Goal: Task Accomplishment & Management: Complete application form

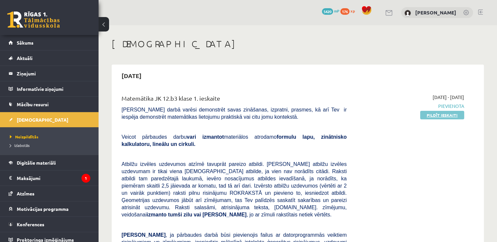
click at [435, 114] on link "Pildīt ieskaiti" at bounding box center [442, 115] width 44 height 9
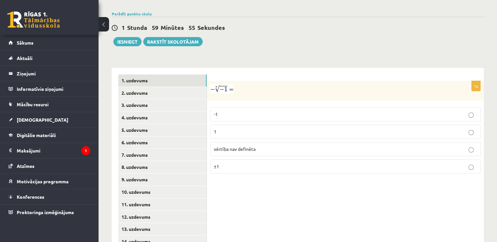
scroll to position [225, 0]
click at [242, 111] on p "-1" at bounding box center [345, 114] width 263 height 7
click at [238, 128] on p "1" at bounding box center [345, 131] width 263 height 7
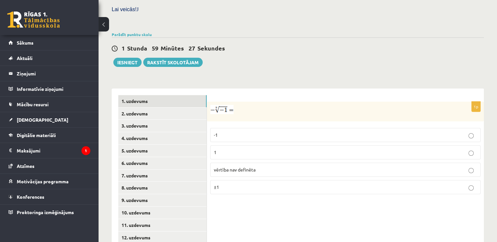
scroll to position [204, 0]
click at [188, 108] on link "2. uzdevums" at bounding box center [162, 114] width 88 height 12
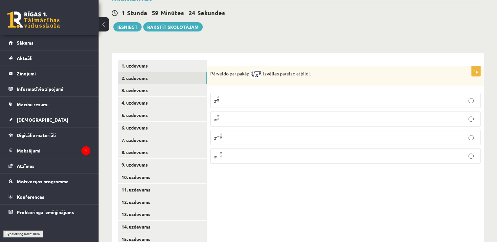
scroll to position [247, 0]
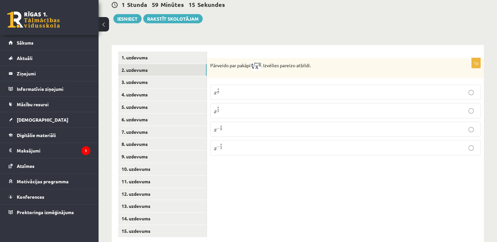
click at [233, 85] on label "x 4 9 x 4 9" at bounding box center [345, 92] width 270 height 15
click at [237, 107] on p "x 9 4 x 9 4" at bounding box center [345, 111] width 263 height 8
click at [156, 76] on link "3. uzdevums" at bounding box center [162, 82] width 88 height 12
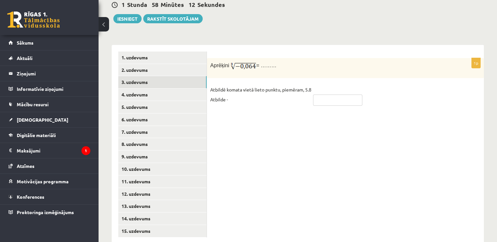
click at [326, 95] on input "text" at bounding box center [337, 100] width 49 height 11
type input "****"
click at [278, 94] on div "1p Aprēķini = ……… Atbildē komata vietā lieto punktu, piemēram, 5.8 Atbilde - **…" at bounding box center [345, 85] width 277 height 54
click at [195, 89] on link "4. uzdevums" at bounding box center [162, 95] width 88 height 12
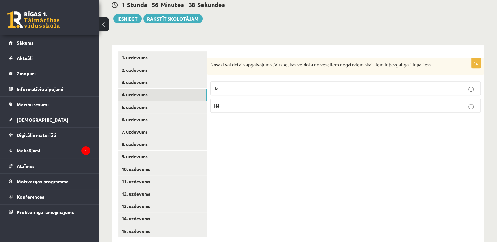
click at [236, 81] on label "Jā" at bounding box center [345, 88] width 270 height 14
click at [154, 101] on link "5. uzdevums" at bounding box center [162, 107] width 88 height 12
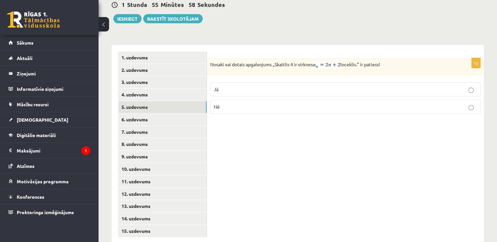
click at [233, 86] on p "Jā" at bounding box center [345, 89] width 263 height 7
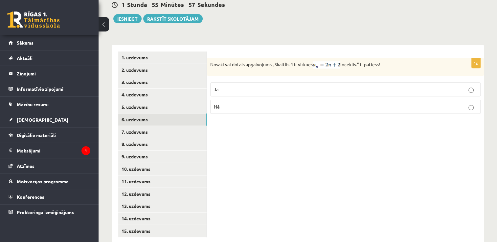
click at [164, 114] on link "6. uzdevums" at bounding box center [162, 120] width 88 height 12
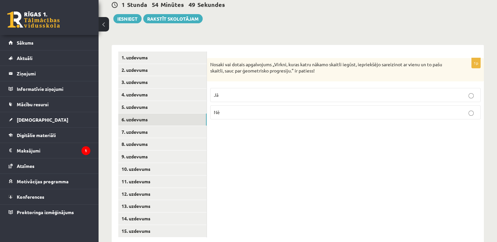
click at [231, 92] on p "Jā" at bounding box center [345, 95] width 263 height 7
click at [182, 126] on link "7. uzdevums" at bounding box center [162, 132] width 88 height 12
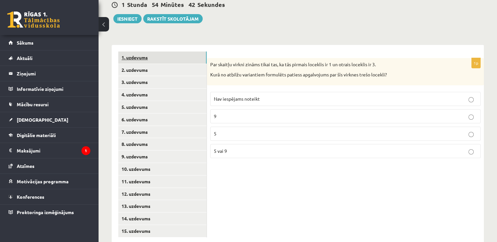
click at [173, 52] on link "1. uzdevums" at bounding box center [162, 58] width 88 height 12
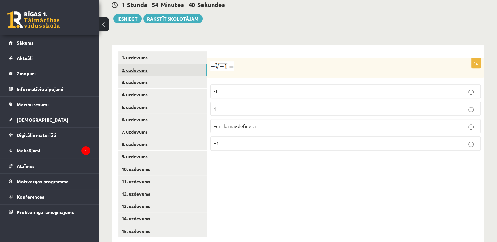
click at [173, 64] on link "2. uzdevums" at bounding box center [162, 70] width 88 height 12
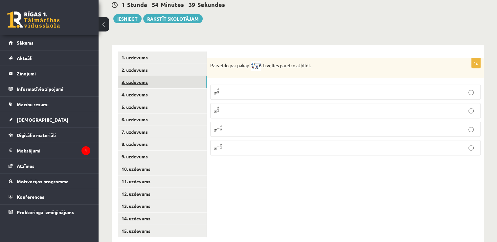
click at [169, 76] on link "3. uzdevums" at bounding box center [162, 82] width 88 height 12
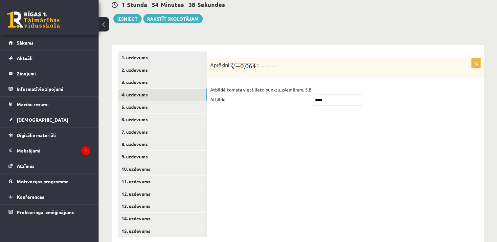
click at [168, 89] on link "4. uzdevums" at bounding box center [162, 95] width 88 height 12
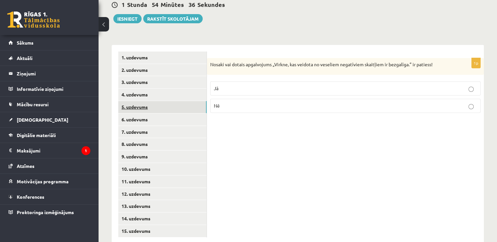
click at [168, 101] on link "5. uzdevums" at bounding box center [162, 107] width 88 height 12
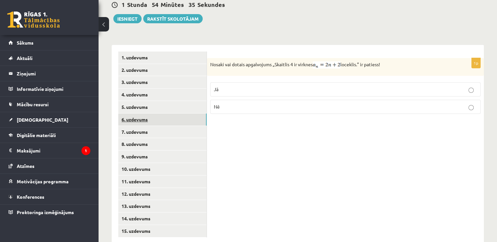
click at [168, 114] on link "6. uzdevums" at bounding box center [162, 120] width 88 height 12
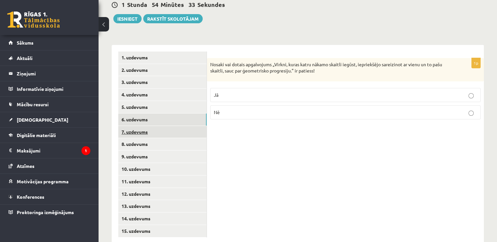
click at [163, 126] on link "7. uzdevums" at bounding box center [162, 132] width 88 height 12
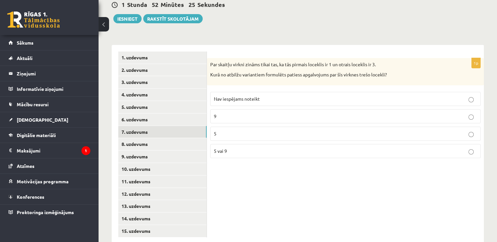
click at [259, 144] on label "5 vai 9" at bounding box center [345, 151] width 270 height 14
click at [184, 138] on link "8. uzdevums" at bounding box center [162, 144] width 88 height 12
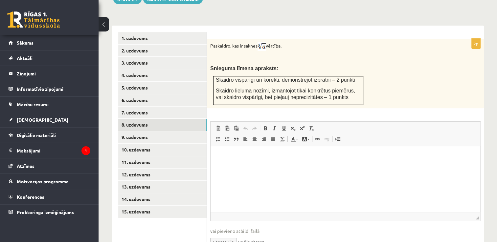
scroll to position [268, 0]
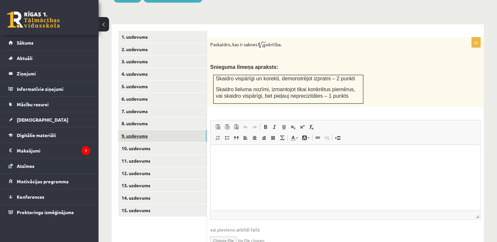
click at [155, 130] on link "9. uzdevums" at bounding box center [162, 136] width 88 height 12
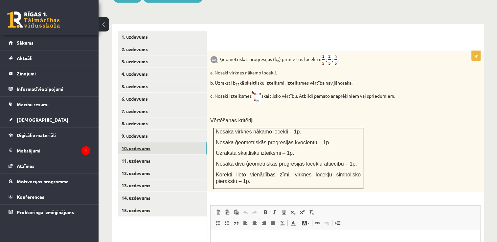
scroll to position [0, 0]
click at [153, 142] on link "10. uzdevums" at bounding box center [162, 148] width 88 height 12
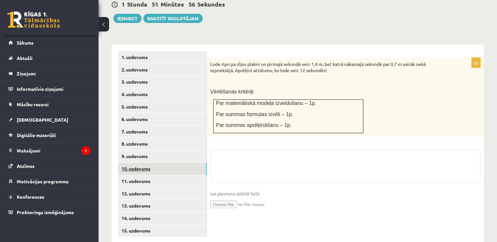
scroll to position [268, 0]
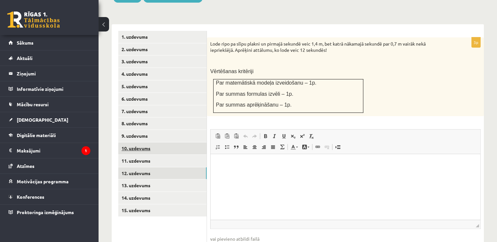
click at [152, 167] on link "12. uzdevums" at bounding box center [162, 173] width 88 height 12
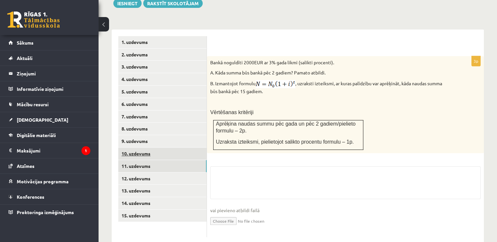
click at [152, 160] on link "11. uzdevums" at bounding box center [162, 166] width 88 height 12
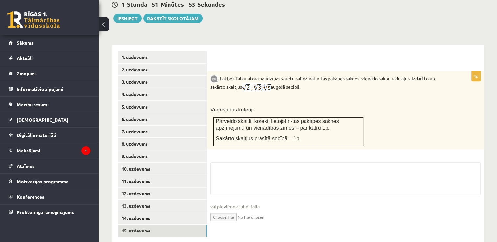
click at [139, 225] on link "15. uzdevums" at bounding box center [162, 231] width 88 height 12
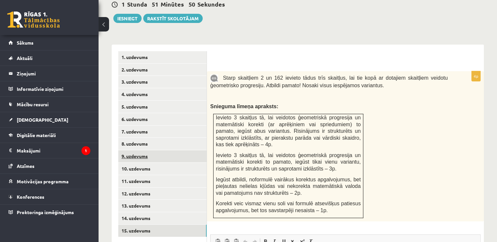
scroll to position [0, 0]
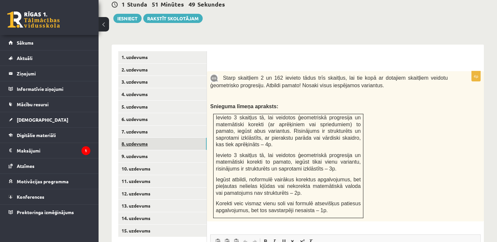
click at [135, 138] on link "8. uzdevums" at bounding box center [162, 144] width 88 height 12
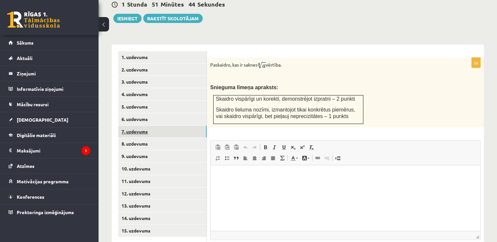
click at [149, 126] on link "7. uzdevums" at bounding box center [162, 132] width 88 height 12
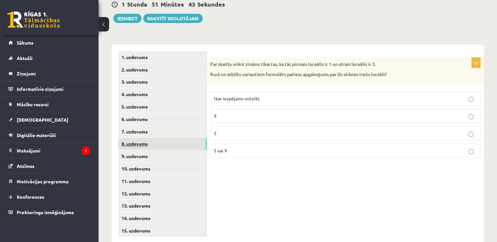
click at [147, 138] on link "8. uzdevums" at bounding box center [162, 144] width 88 height 12
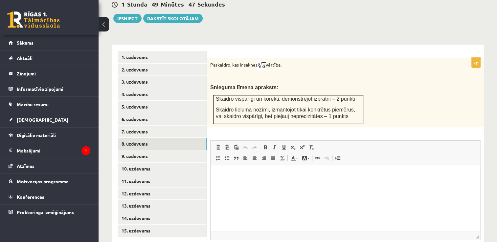
click at [398, 83] on div "Paskaidro, kas ir saknes vērtība. Snieguma līmeņa apraksts: Skaidro vispārīgi u…" at bounding box center [345, 93] width 277 height 70
click at [175, 150] on link "9. uzdevums" at bounding box center [162, 156] width 88 height 12
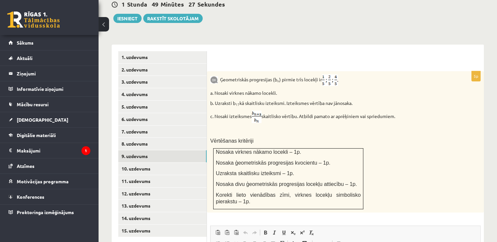
scroll to position [274, 0]
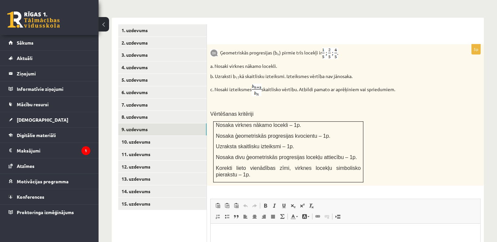
click at [410, 100] on p at bounding box center [328, 103] width 237 height 7
click at [417, 100] on p at bounding box center [328, 103] width 237 height 7
click at [408, 82] on div "Ģeometriskās progresijas (b n ) pirmie trīs locekļi ir a. Nosaki virknes nākamo…" at bounding box center [345, 114] width 277 height 141
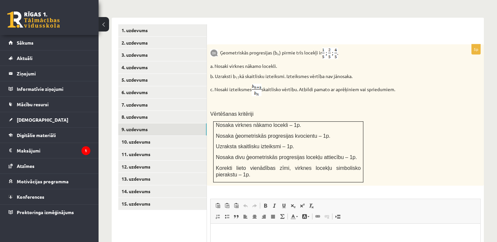
click at [408, 82] on div "Ģeometriskās progresijas (b n ) pirmie trīs locekļi ir a. Nosaki virknes nākamo…" at bounding box center [345, 114] width 277 height 141
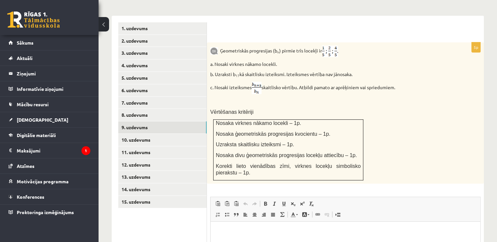
scroll to position [276, 0]
click at [183, 135] on link "10. uzdevums" at bounding box center [162, 141] width 88 height 12
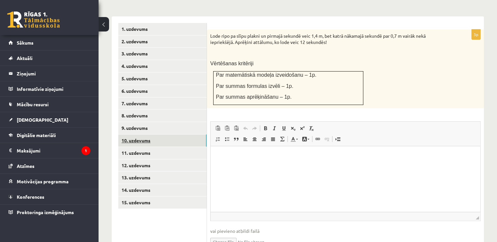
scroll to position [0, 0]
click at [183, 135] on link "10. uzdevums" at bounding box center [162, 141] width 88 height 12
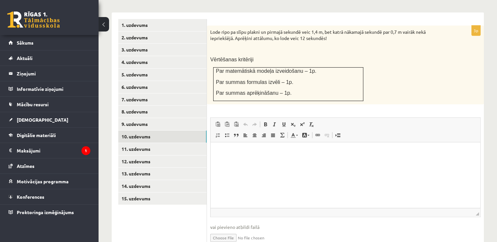
scroll to position [282, 0]
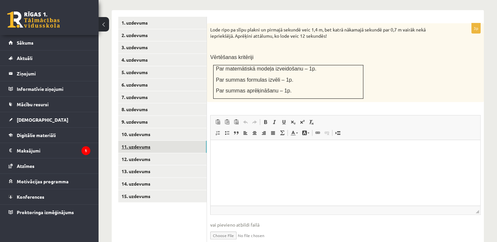
click at [180, 141] on link "11. uzdevums" at bounding box center [162, 147] width 88 height 12
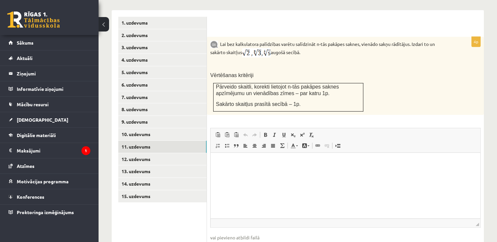
scroll to position [0, 0]
click at [360, 54] on div "Lai bez kalkulatora palīdzības varētu salīdzināt n-tās pakāpes saknes, vienādo …" at bounding box center [345, 76] width 277 height 78
drag, startPoint x: 360, startPoint y: 54, endPoint x: 366, endPoint y: 53, distance: 6.1
click at [366, 53] on div "Lai bez kalkulatora palīdzības varētu salīdzināt n-tās pakāpes saknes, vienādo …" at bounding box center [345, 76] width 277 height 78
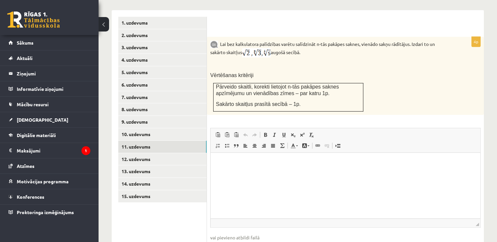
click at [366, 53] on div "Lai bez kalkulatora palīdzības varētu salīdzināt n-tās pakāpes saknes, vienādo …" at bounding box center [345, 76] width 277 height 78
click at [139, 153] on link "12. uzdevums" at bounding box center [162, 159] width 88 height 12
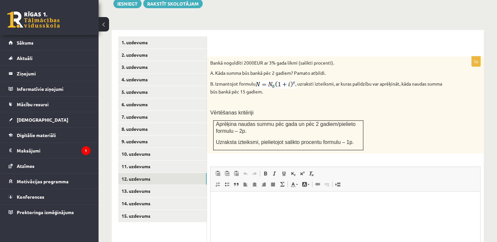
click at [164, 215] on ul "1. uzdevums 2. uzdevums 3. uzdevums 4. uzdevums 5. uzdevums 6. uzdevums 7. uzde…" at bounding box center [162, 169] width 89 height 267
click at [164, 216] on ul "1. uzdevums 2. uzdevums 3. uzdevums 4. uzdevums 5. uzdevums 6. uzdevums 7. uzde…" at bounding box center [162, 169] width 89 height 267
drag, startPoint x: 164, startPoint y: 216, endPoint x: 186, endPoint y: 214, distance: 22.4
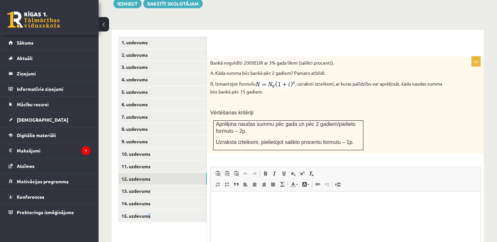
click at [186, 214] on ul "1. uzdevums 2. uzdevums 3. uzdevums 4. uzdevums 5. uzdevums 6. uzdevums 7. uzde…" at bounding box center [162, 169] width 89 height 267
click at [192, 185] on link "13. uzdevums" at bounding box center [162, 191] width 88 height 12
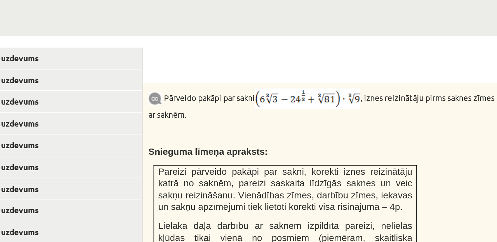
scroll to position [236, 0]
click at [292, 86] on img at bounding box center [301, 92] width 60 height 12
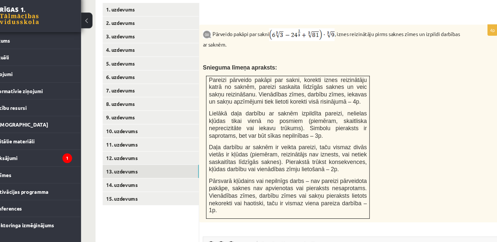
scroll to position [291, 0]
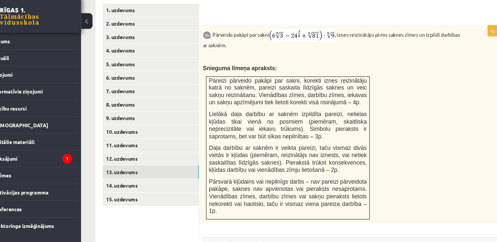
click at [292, 81] on p "Pareizi pārveido pakāpi par sakni, korekti iznes reizinātāju katrā no saknēm, p…" at bounding box center [288, 89] width 145 height 27
click at [363, 54] on p at bounding box center [328, 57] width 237 height 7
click at [398, 54] on p at bounding box center [328, 57] width 237 height 7
click at [400, 48] on div "Pārveido pakāpi par sakni , iznes reizinātāju pirms saknes zīmes un izpildi dar…" at bounding box center [345, 119] width 277 height 182
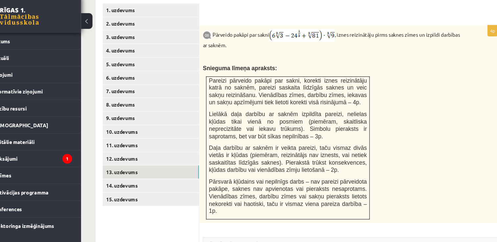
click at [400, 48] on div "Pārveido pakāpi par sakni , iznes reizinātāju pirms saknes zīmes un izpildi dar…" at bounding box center [345, 119] width 277 height 182
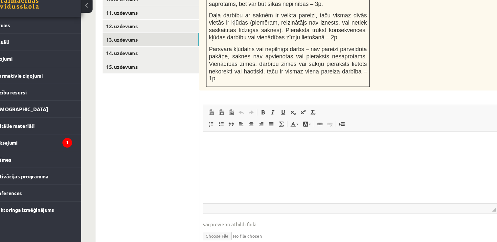
scroll to position [345, 0]
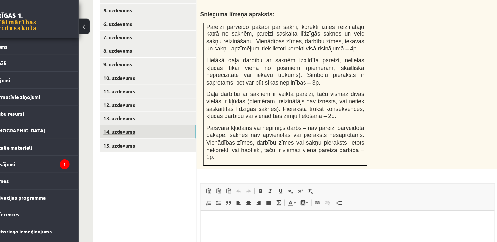
click at [189, 115] on link "14. uzdevums" at bounding box center [162, 121] width 88 height 12
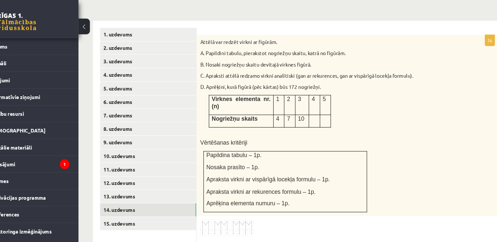
scroll to position [273, 0]
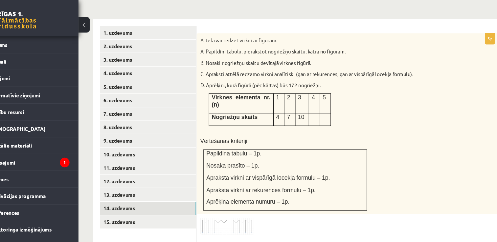
click at [256, 202] on img at bounding box center [234, 209] width 49 height 15
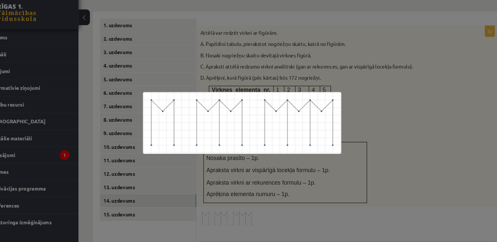
scroll to position [273, 0]
click at [259, 155] on div at bounding box center [248, 121] width 497 height 242
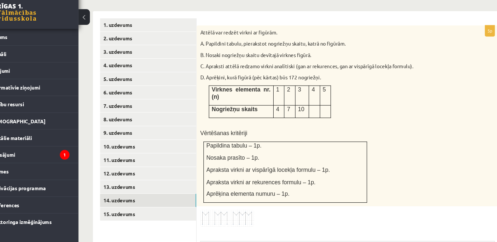
click at [251, 202] on img at bounding box center [234, 209] width 49 height 15
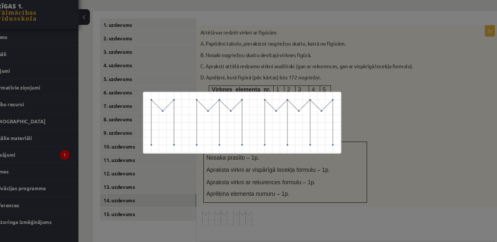
click at [342, 119] on div at bounding box center [248, 121] width 497 height 242
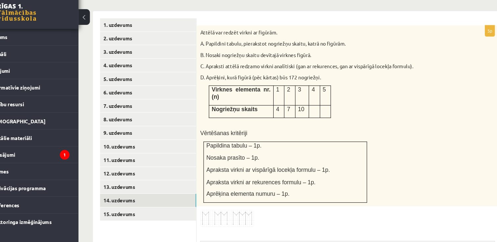
click at [342, 139] on p "Papildina tabulu – 1p." at bounding box center [288, 142] width 145 height 7
click at [341, 139] on p "Papildina tabulu – 1p." at bounding box center [288, 142] width 145 height 7
click at [342, 139] on p "Papildina tabulu – 1p." at bounding box center [288, 142] width 145 height 7
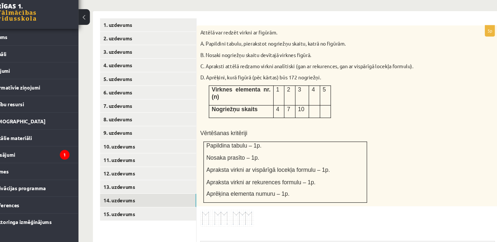
click at [342, 139] on p "Papildina tabulu – 1p." at bounding box center [288, 142] width 145 height 7
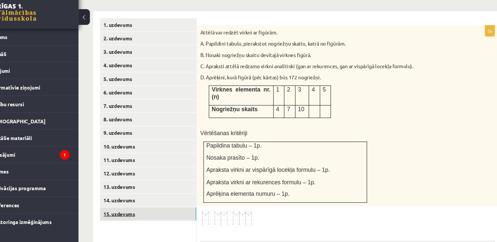
click at [192, 199] on link "15. uzdevums" at bounding box center [162, 205] width 88 height 12
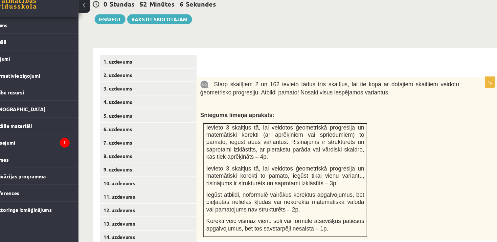
scroll to position [228, 0]
click at [275, 154] on td "Ievieto 3 skaitļus tā, lai veidotos ģeometriskā progresija un matemātiski korek…" at bounding box center [288, 185] width 150 height 104
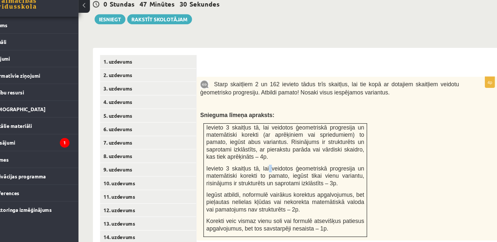
click at [275, 154] on td "Ievieto 3 skaitļus tā, lai veidotos ģeometriskā progresija un matemātiski korek…" at bounding box center [288, 185] width 150 height 104
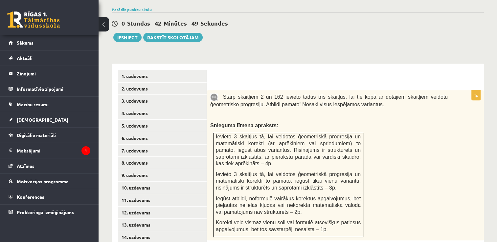
click at [416, 73] on form "4p Starp skaitļiem 2 un 162 ievieto tādus trīs skaitļus, lai tie kopā ar dotaji…" at bounding box center [345, 230] width 264 height 320
click at [168, 157] on link "8. uzdevums" at bounding box center [162, 163] width 88 height 12
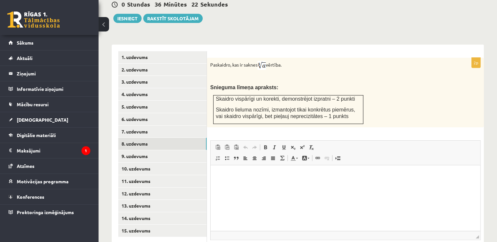
scroll to position [287, 0]
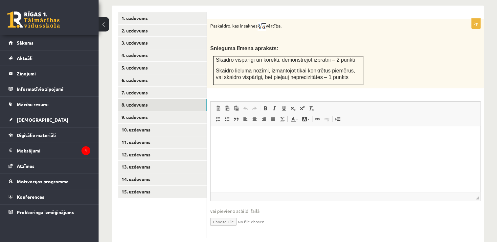
click at [227, 215] on input "file" at bounding box center [345, 221] width 270 height 13
click at [232, 215] on input "file" at bounding box center [345, 221] width 270 height 13
type input "**********"
click at [163, 111] on link "9. uzdevums" at bounding box center [162, 117] width 88 height 12
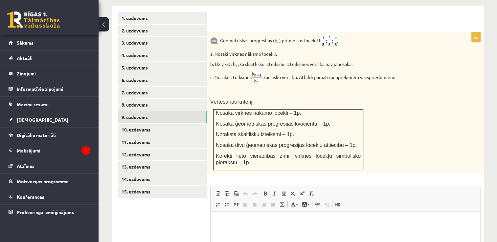
scroll to position [372, 0]
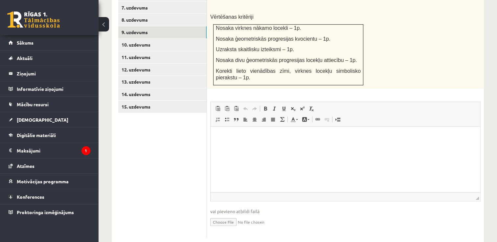
click at [223, 215] on input "file" at bounding box center [345, 221] width 270 height 13
type input "**********"
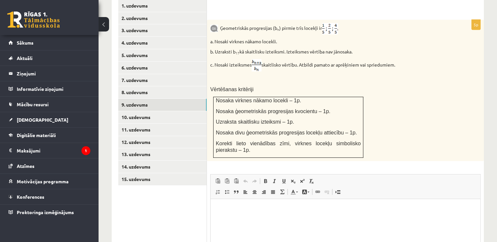
scroll to position [301, 0]
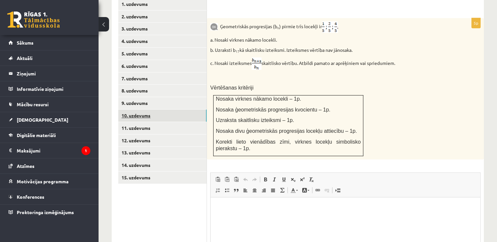
click at [159, 110] on link "10. uzdevums" at bounding box center [162, 116] width 88 height 12
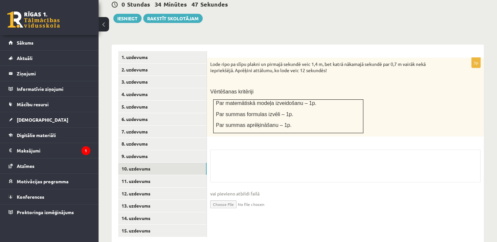
scroll to position [296, 0]
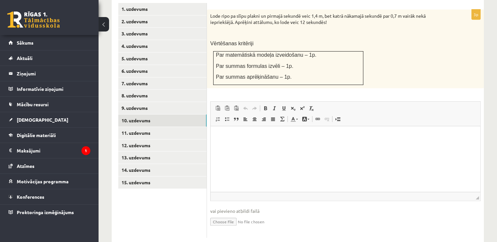
click at [217, 187] on fieldset "Rich Text Editor, wiswyg-editor-user-answer-47024800120500 Панели инструментов …" at bounding box center [345, 167] width 270 height 133
click at [219, 215] on input "file" at bounding box center [345, 221] width 270 height 13
type input "**********"
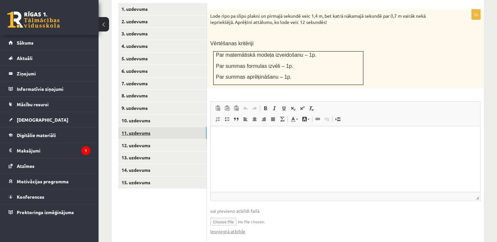
click at [165, 127] on link "11. uzdevums" at bounding box center [162, 133] width 88 height 12
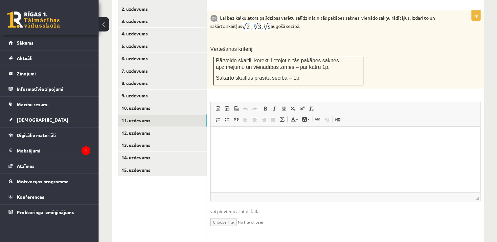
scroll to position [309, 0]
click at [225, 215] on input "file" at bounding box center [345, 221] width 270 height 13
type input "**********"
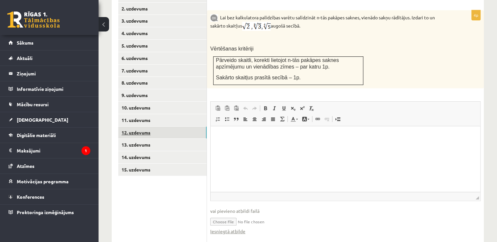
click at [139, 127] on link "12. uzdevums" at bounding box center [162, 133] width 88 height 12
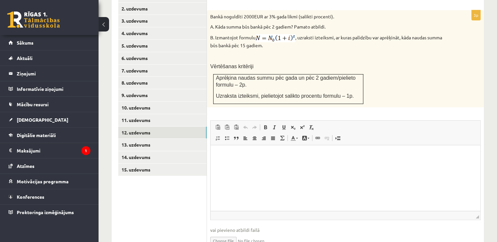
scroll to position [0, 0]
click at [230, 207] on fieldset "Rich Text Editor, wiswyg-editor-user-answer-47024936892280 Панели инструментов …" at bounding box center [345, 186] width 270 height 133
click at [228, 234] on input "file" at bounding box center [345, 240] width 270 height 13
type input "**********"
click at [165, 139] on link "13. uzdevums" at bounding box center [162, 145] width 88 height 12
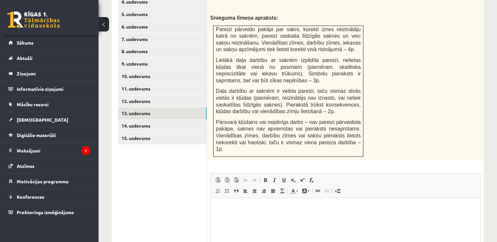
scroll to position [405, 0]
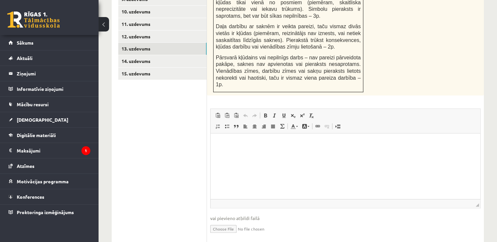
click at [221, 222] on input "file" at bounding box center [345, 228] width 270 height 13
type input "**********"
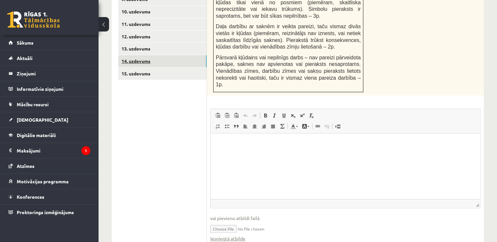
click at [144, 55] on link "14. uzdevums" at bounding box center [162, 61] width 88 height 12
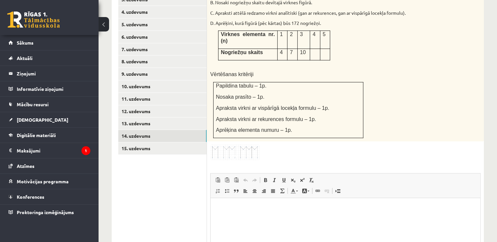
scroll to position [395, 0]
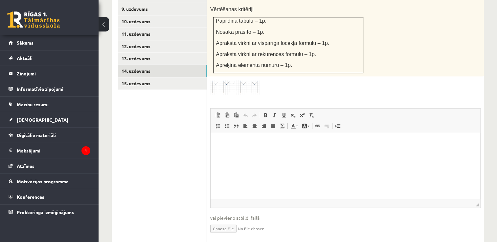
click at [221, 222] on input "file" at bounding box center [345, 228] width 270 height 13
type input "**********"
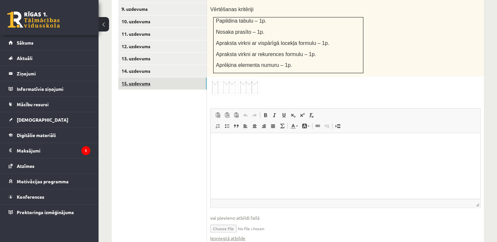
click at [140, 77] on link "15. uzdevums" at bounding box center [162, 83] width 88 height 12
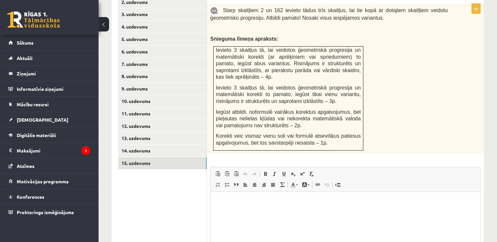
scroll to position [381, 0]
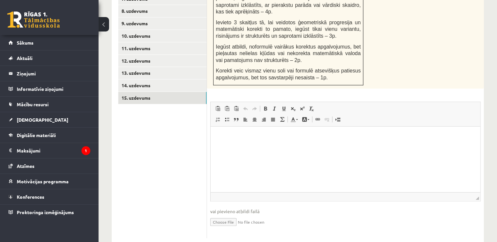
click at [226, 215] on input "file" at bounding box center [345, 221] width 270 height 13
type input "**********"
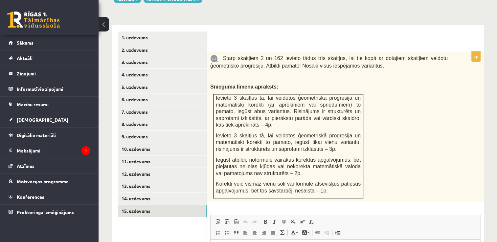
scroll to position [266, 0]
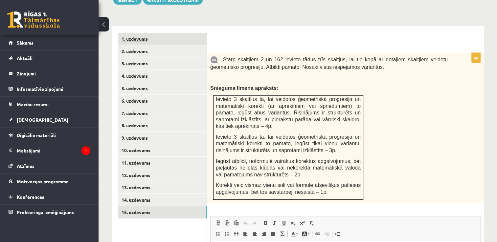
click at [202, 33] on link "1. uzdevums" at bounding box center [162, 39] width 88 height 12
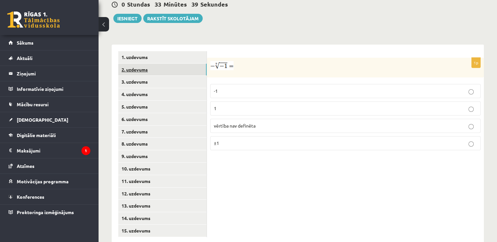
click at [185, 64] on link "2. uzdevums" at bounding box center [162, 70] width 88 height 12
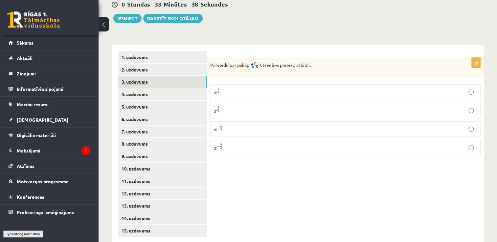
click at [181, 76] on link "3. uzdevums" at bounding box center [162, 82] width 88 height 12
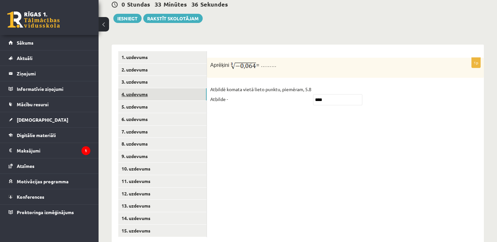
click at [178, 88] on link "4. uzdevums" at bounding box center [162, 94] width 88 height 12
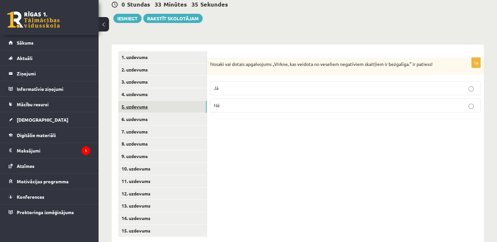
click at [173, 101] on link "5. uzdevums" at bounding box center [162, 107] width 88 height 12
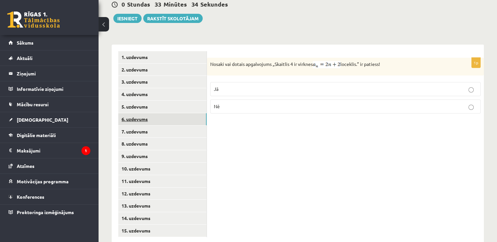
click at [172, 113] on link "6. uzdevums" at bounding box center [162, 119] width 88 height 12
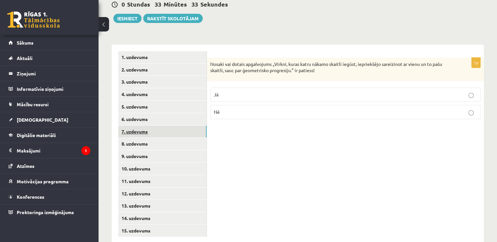
click at [172, 126] on link "7. uzdevums" at bounding box center [162, 132] width 88 height 12
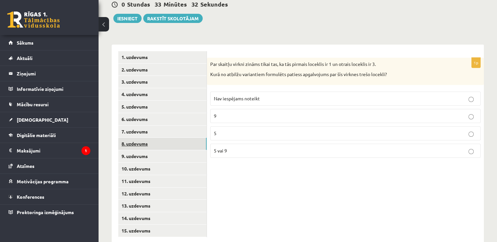
click at [173, 138] on link "8. uzdevums" at bounding box center [162, 144] width 88 height 12
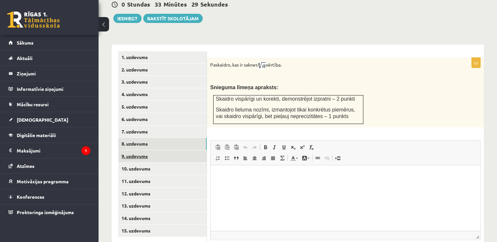
scroll to position [294, 0]
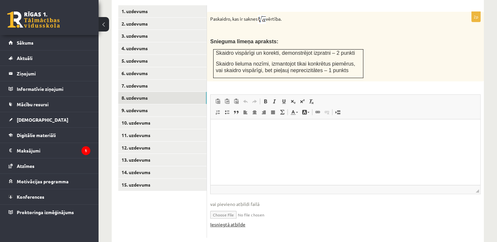
click at [217, 221] on link "Iesniegtā atbilde" at bounding box center [227, 224] width 35 height 7
click at [171, 104] on link "9. uzdevums" at bounding box center [162, 110] width 88 height 12
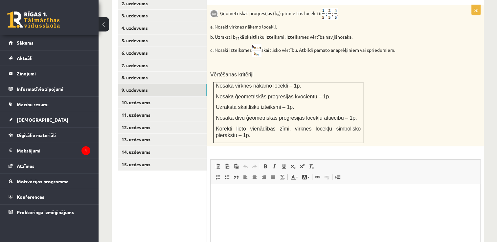
scroll to position [379, 0]
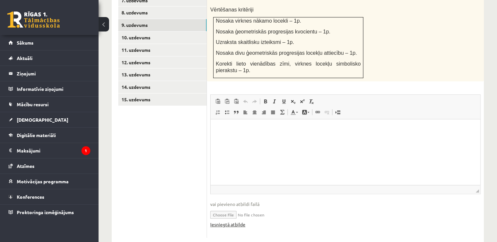
click at [235, 221] on link "Iesniegtā atbilde" at bounding box center [227, 224] width 35 height 7
click at [132, 32] on link "10. uzdevums" at bounding box center [162, 38] width 88 height 12
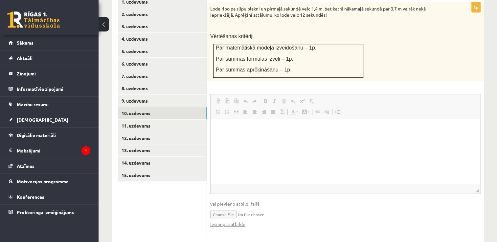
scroll to position [0, 0]
click at [226, 207] on input "file" at bounding box center [345, 213] width 270 height 13
click at [219, 221] on link "Iesniegtā atbilde" at bounding box center [227, 224] width 35 height 7
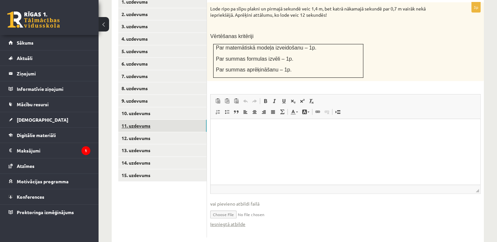
click at [135, 120] on link "11. uzdevums" at bounding box center [162, 126] width 88 height 12
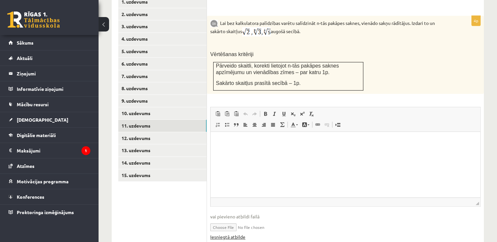
click at [223, 234] on link "Iesniegtā atbilde" at bounding box center [227, 237] width 35 height 7
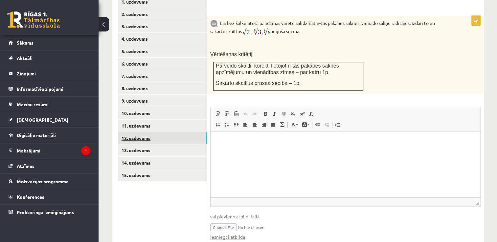
click at [137, 132] on link "12. uzdevums" at bounding box center [162, 138] width 88 height 12
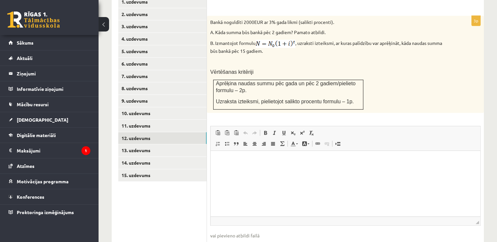
click at [217, 210] on div "Rich Text Editor, wiswyg-editor-user-answer-47024756351480 Панели инструментов …" at bounding box center [345, 176] width 270 height 100
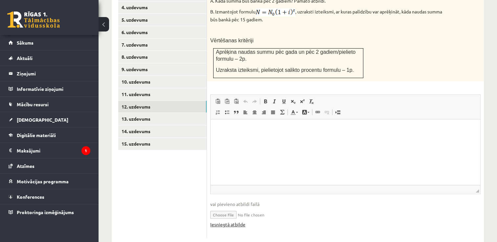
click at [217, 221] on link "Iesniegtā atbilde" at bounding box center [227, 224] width 35 height 7
click at [145, 113] on link "13. uzdevums" at bounding box center [162, 119] width 88 height 12
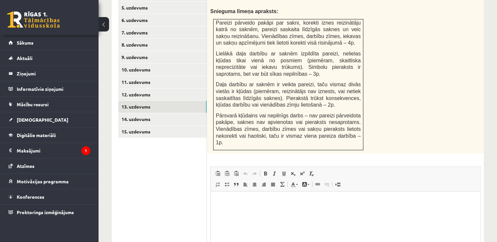
scroll to position [412, 0]
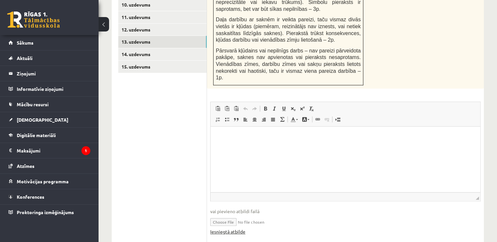
click at [219, 228] on link "Iesniegtā atbilde" at bounding box center [227, 231] width 35 height 7
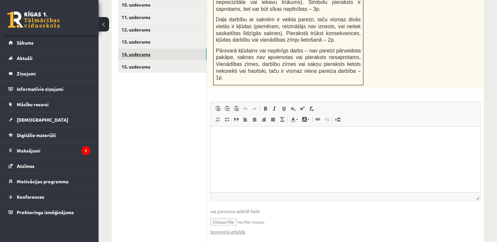
click at [141, 48] on link "14. uzdevums" at bounding box center [162, 54] width 88 height 12
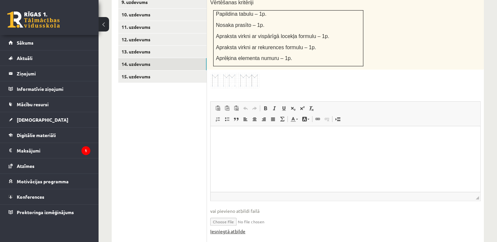
scroll to position [0, 0]
click at [220, 228] on link "Iesniegtā atbilde" at bounding box center [227, 231] width 35 height 7
click at [122, 71] on link "15. uzdevums" at bounding box center [162, 77] width 88 height 12
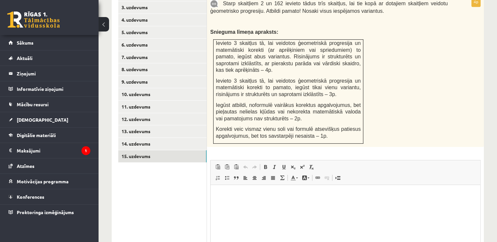
scroll to position [387, 0]
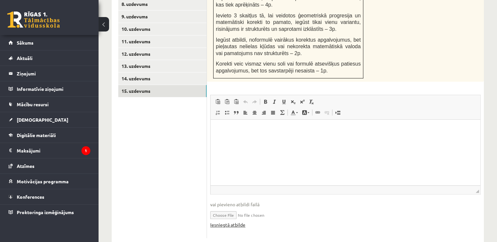
click at [237, 222] on link "Iesniegtā atbilde" at bounding box center [227, 225] width 35 height 7
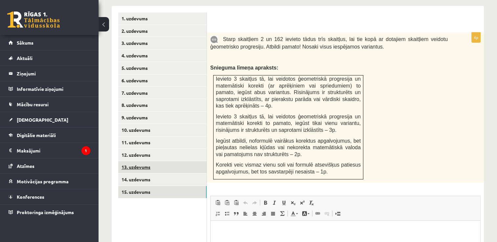
scroll to position [265, 0]
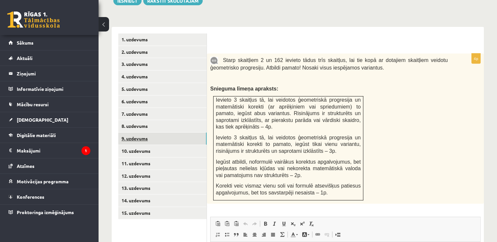
click at [152, 133] on link "9. uzdevums" at bounding box center [162, 139] width 88 height 12
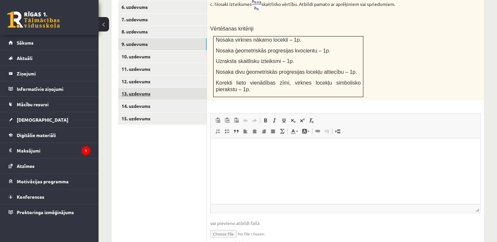
scroll to position [379, 0]
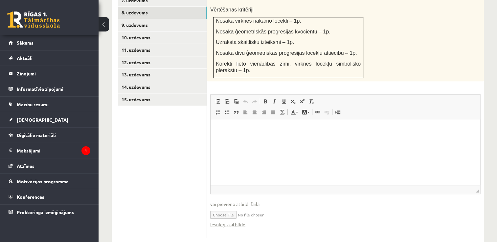
click at [128, 7] on link "8. uzdevums" at bounding box center [162, 13] width 88 height 12
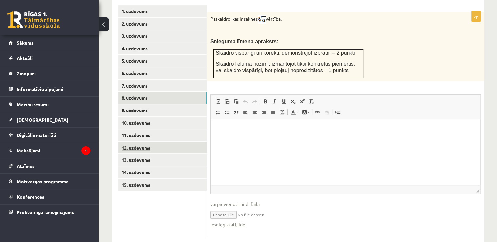
scroll to position [0, 0]
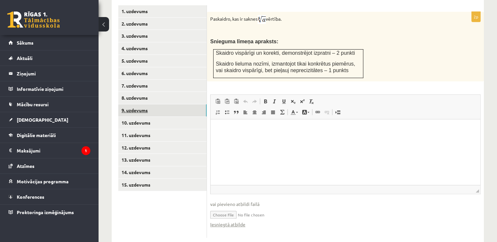
click at [152, 104] on link "9. uzdevums" at bounding box center [162, 110] width 88 height 12
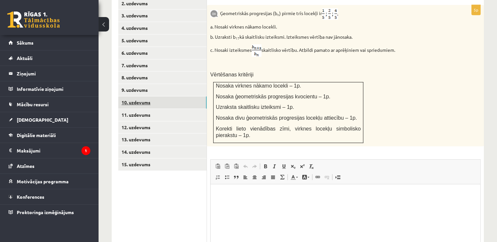
click at [148, 97] on link "10. uzdevums" at bounding box center [162, 103] width 88 height 12
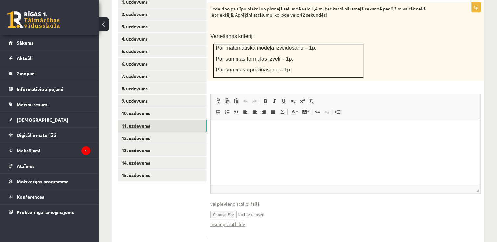
click at [151, 120] on link "11. uzdevums" at bounding box center [162, 126] width 88 height 12
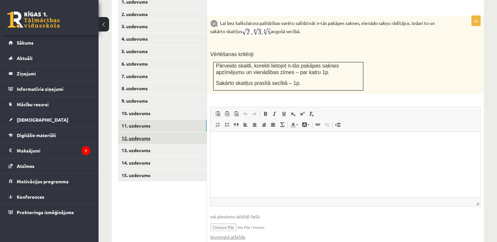
click at [142, 132] on link "12. uzdevums" at bounding box center [162, 138] width 88 height 12
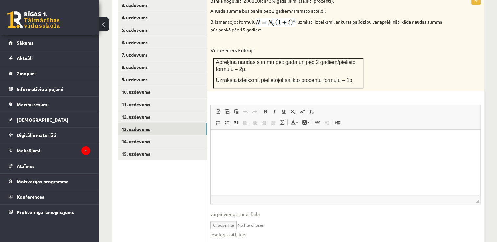
click at [155, 123] on link "13. uzdevums" at bounding box center [162, 129] width 88 height 12
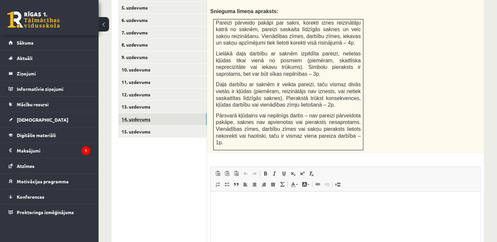
click at [147, 113] on link "14. uzdevums" at bounding box center [162, 119] width 88 height 12
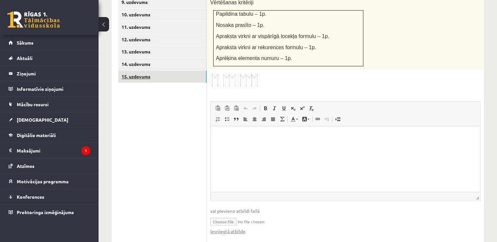
click at [141, 71] on link "15. uzdevums" at bounding box center [162, 77] width 88 height 12
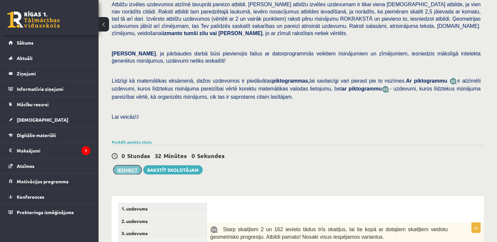
click at [126, 165] on button "Iesniegt" at bounding box center [127, 169] width 28 height 9
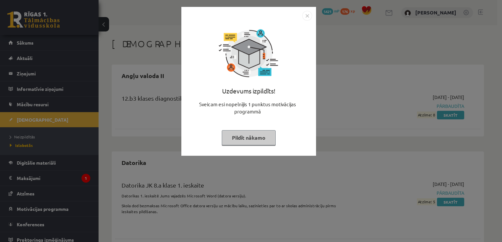
click at [307, 14] on img "Close" at bounding box center [307, 16] width 10 height 10
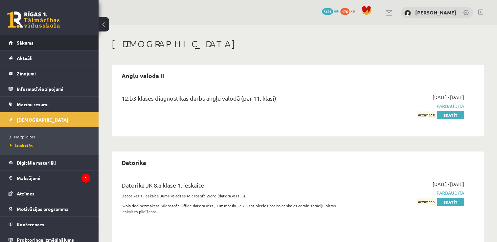
click at [45, 37] on link "Sākums" at bounding box center [50, 42] width 82 height 15
